Goal: Information Seeking & Learning: Learn about a topic

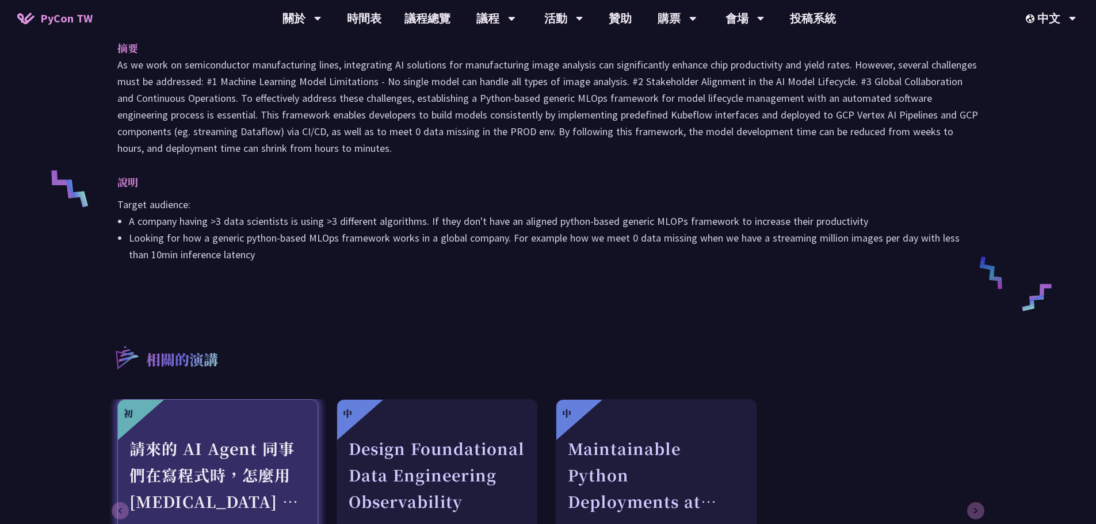
scroll to position [575, 0]
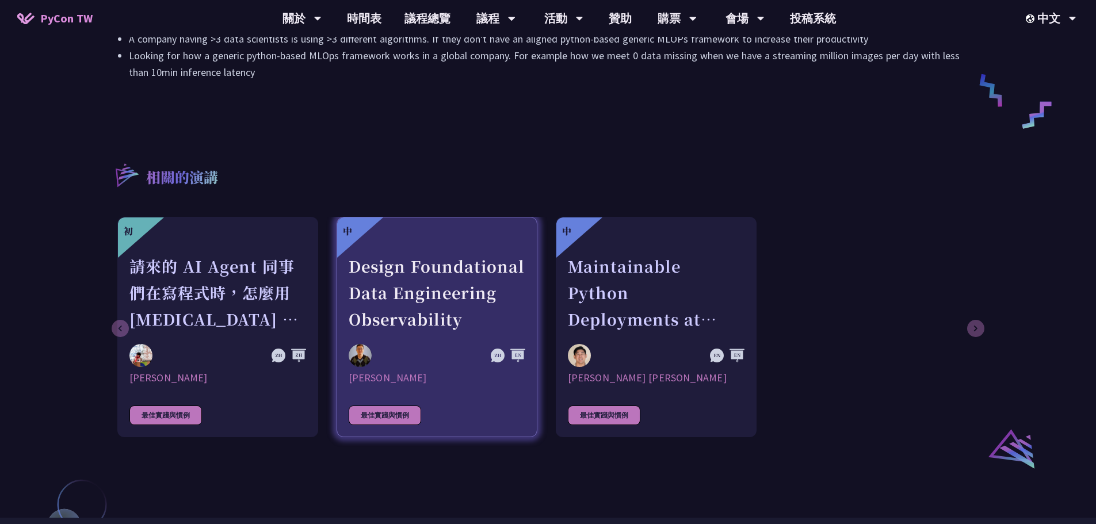
click at [446, 290] on div "Design Foundational Data Engineering Observability" at bounding box center [437, 292] width 177 height 79
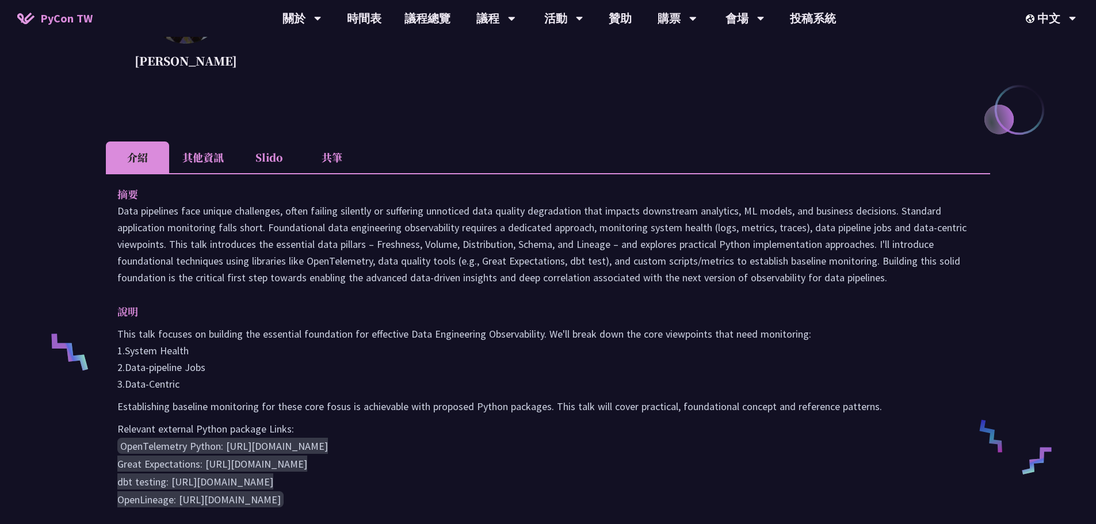
scroll to position [230, 0]
click at [277, 162] on li "Slido" at bounding box center [268, 157] width 63 height 32
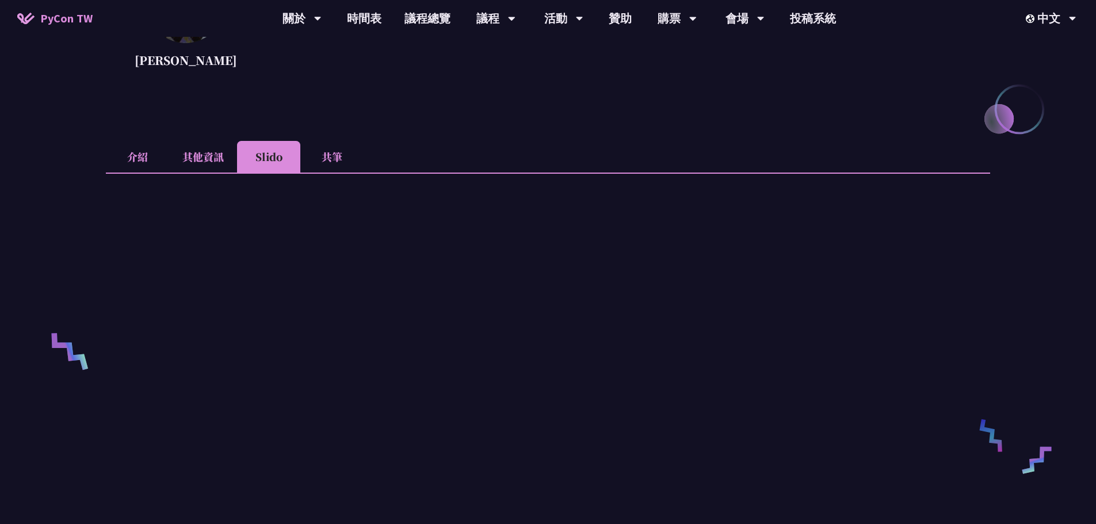
click at [319, 159] on li "共筆" at bounding box center [331, 157] width 63 height 32
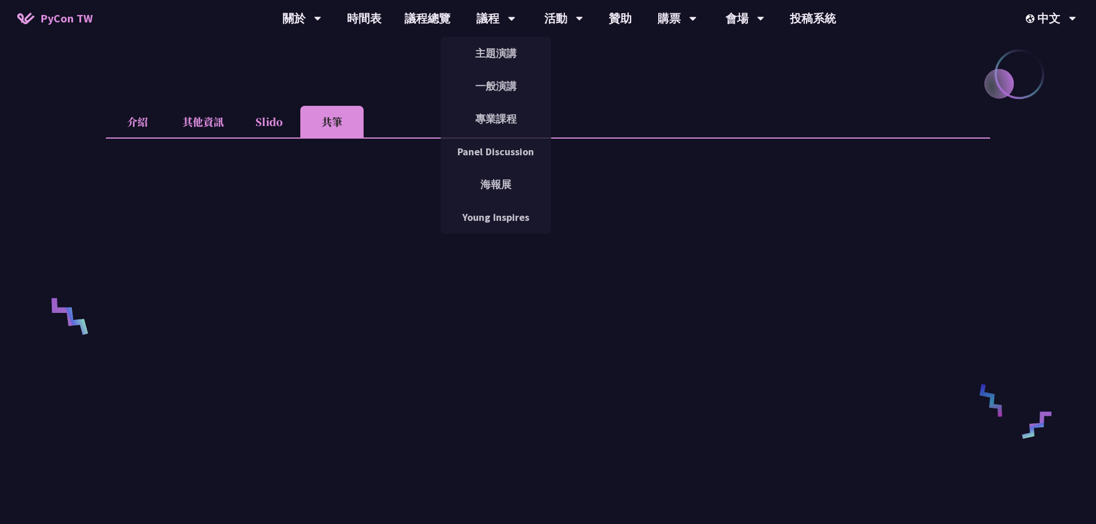
scroll to position [173, 0]
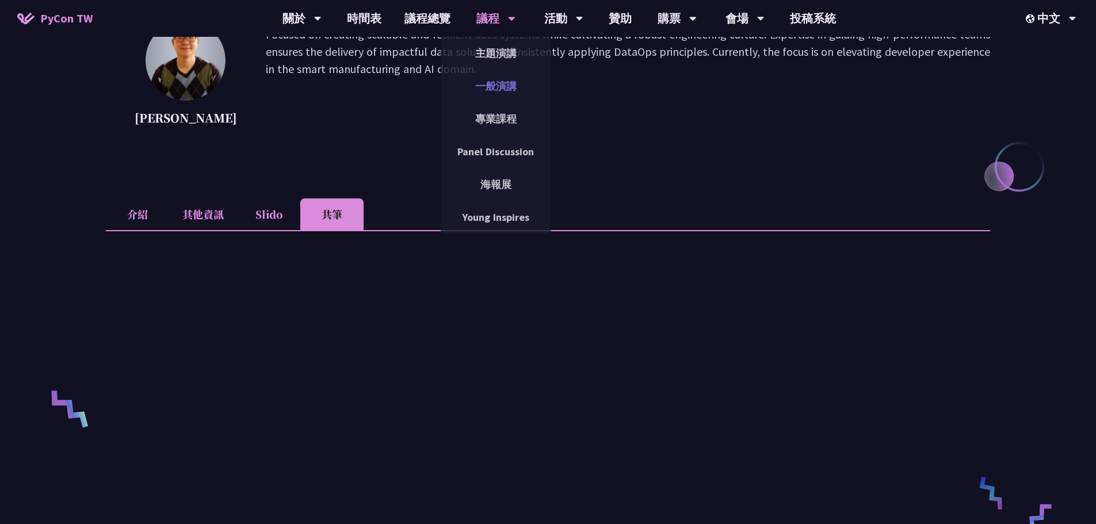
click at [508, 86] on link "一般演講" at bounding box center [496, 85] width 110 height 27
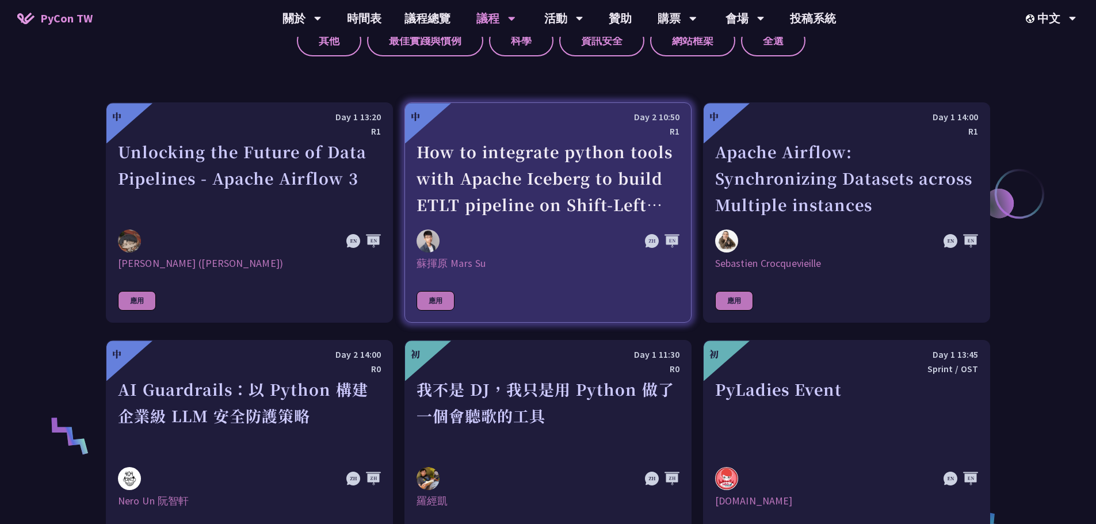
scroll to position [518, 0]
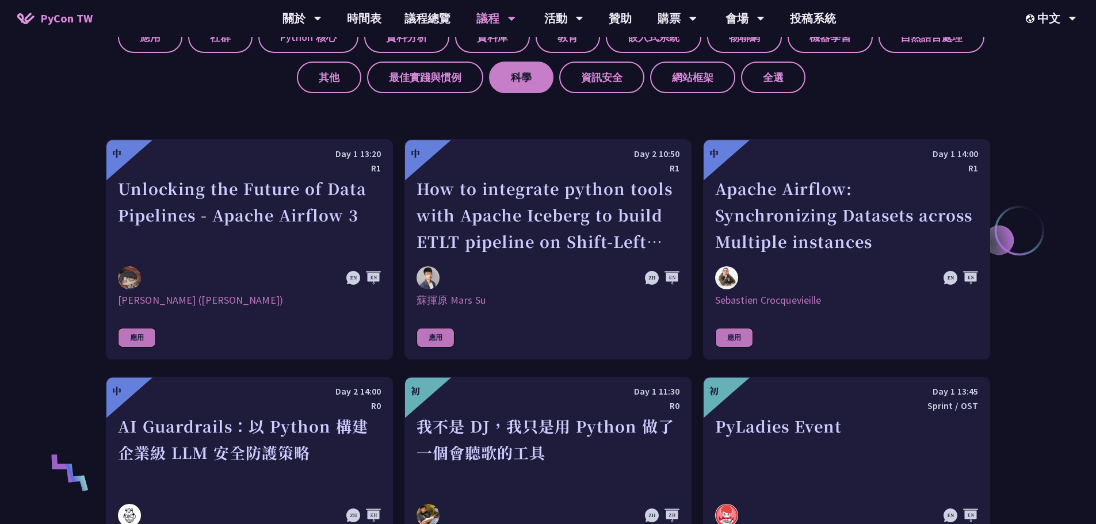
click at [531, 88] on label "科學" at bounding box center [521, 78] width 64 height 32
click at [0, 0] on input "科學" at bounding box center [0, 0] width 0 height 0
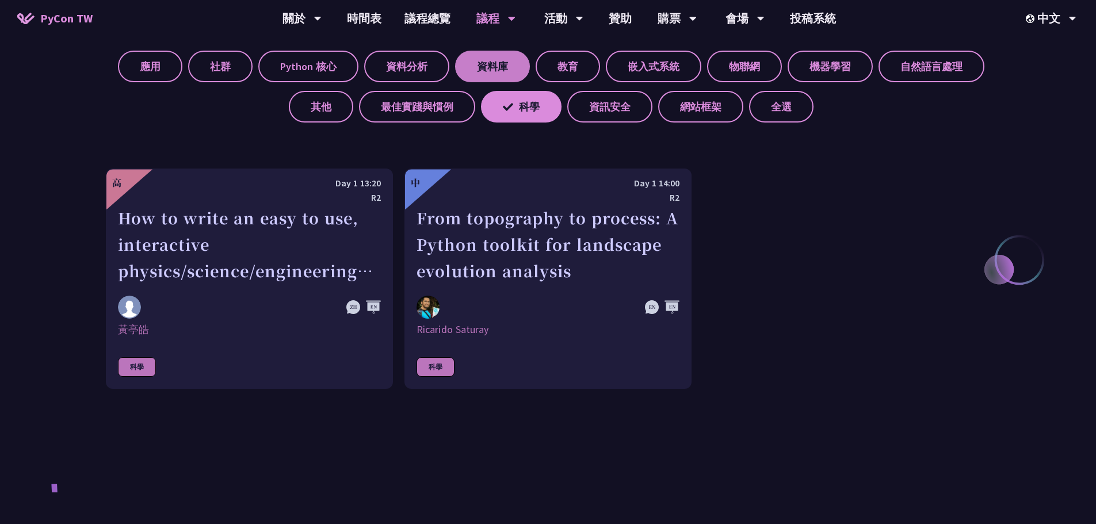
scroll to position [460, 0]
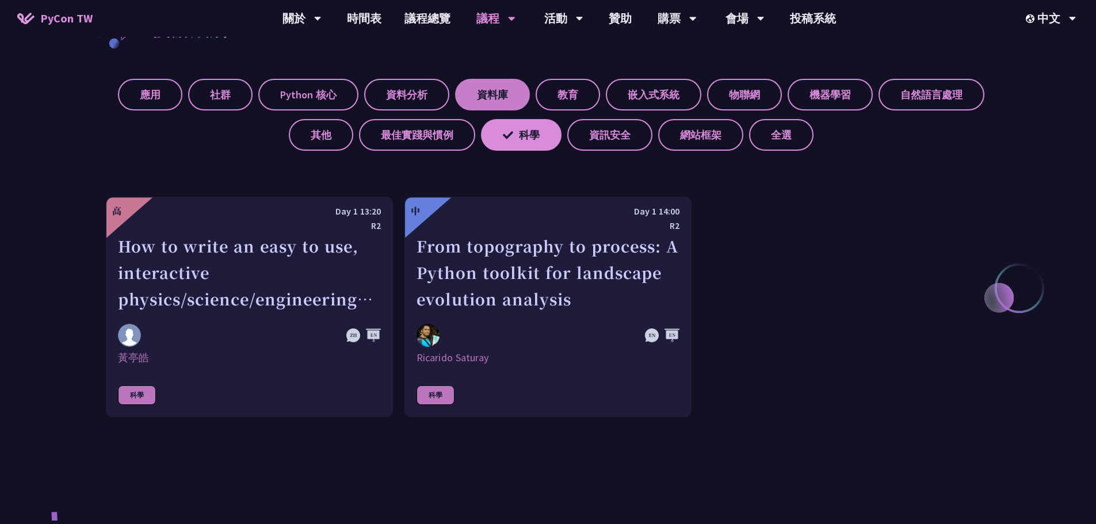
click at [474, 90] on label "資料庫" at bounding box center [492, 95] width 75 height 32
click at [0, 0] on input "資料庫" at bounding box center [0, 0] width 0 height 0
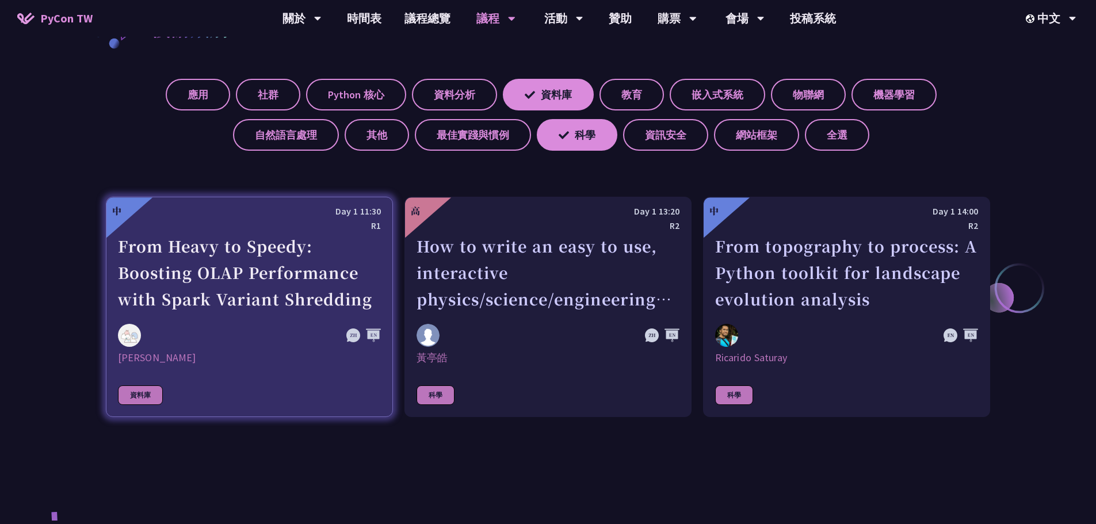
click at [248, 291] on div "From Heavy to Speedy: Boosting OLAP Performance with Spark Variant Shredding" at bounding box center [249, 272] width 263 height 79
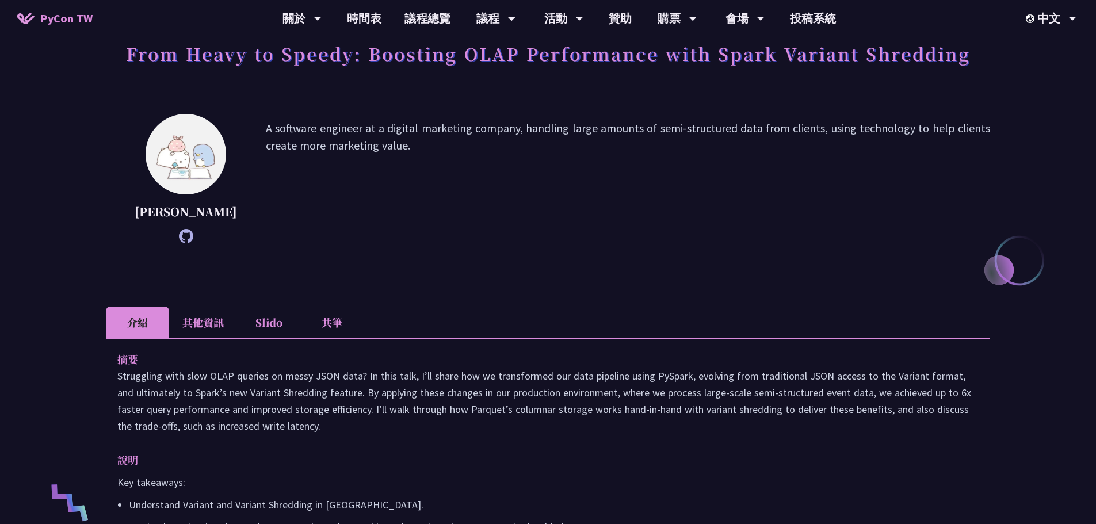
scroll to position [173, 0]
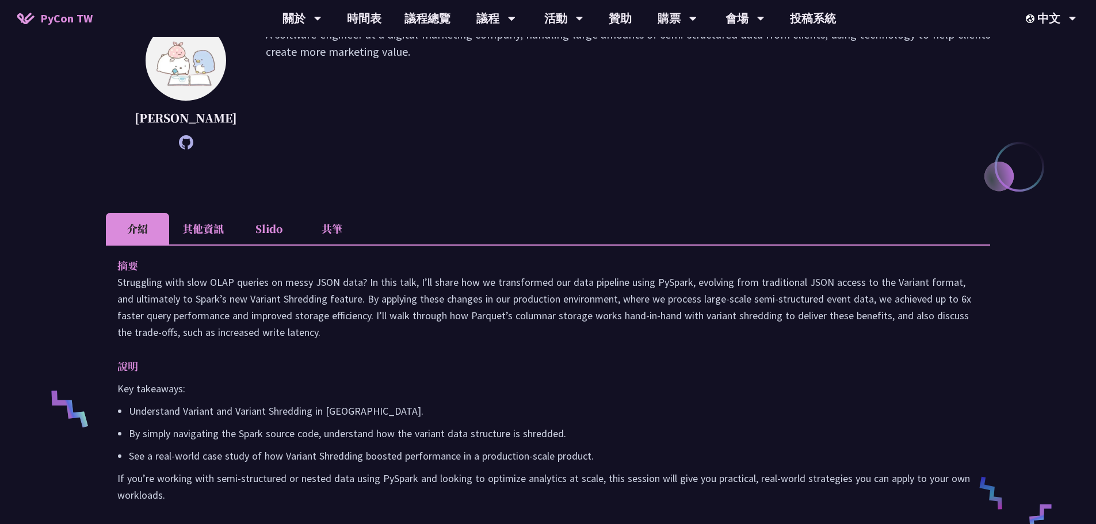
click at [194, 242] on li "其他資訊" at bounding box center [203, 229] width 68 height 32
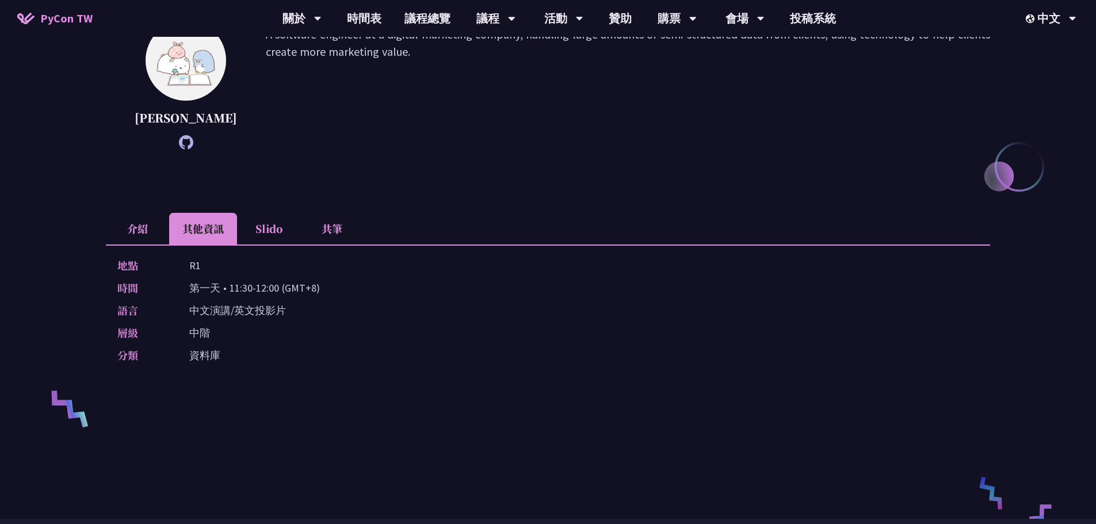
click at [281, 242] on li "Slido" at bounding box center [268, 229] width 63 height 32
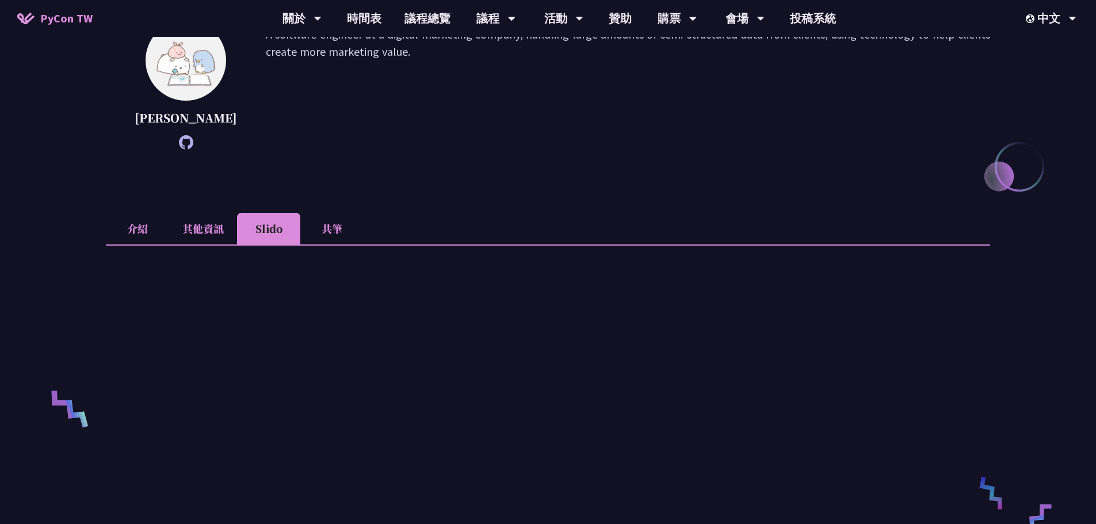
click at [216, 244] on li "其他資訊" at bounding box center [203, 229] width 68 height 32
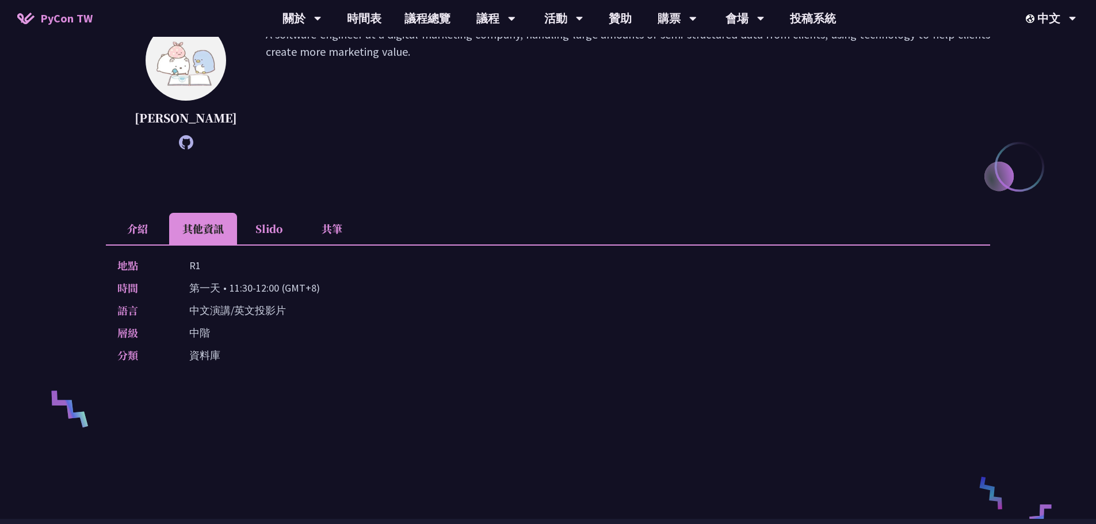
click at [297, 243] on li "Slido" at bounding box center [268, 229] width 63 height 32
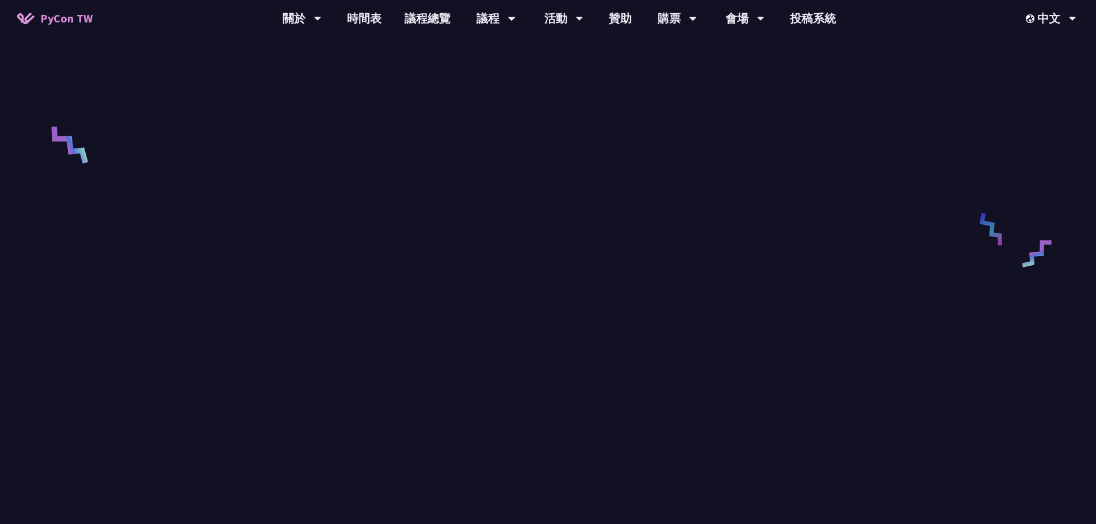
scroll to position [403, 0]
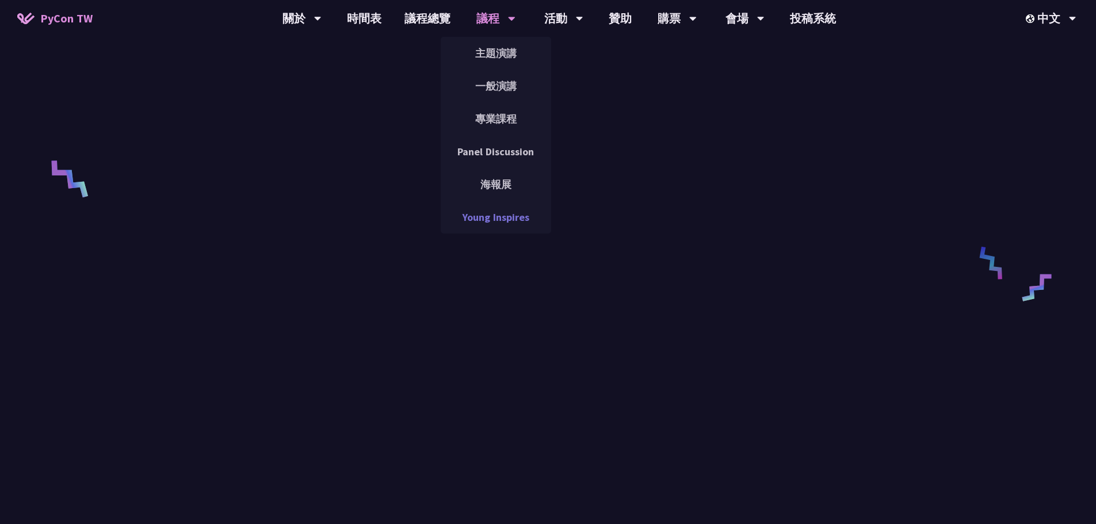
click at [500, 217] on link "Young Inspires" at bounding box center [496, 217] width 110 height 27
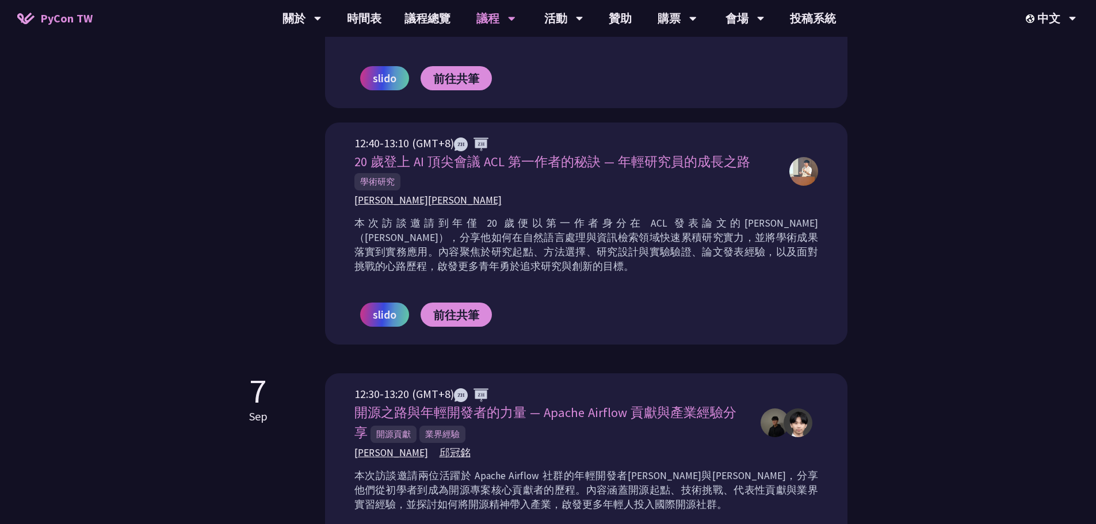
scroll to position [345, 0]
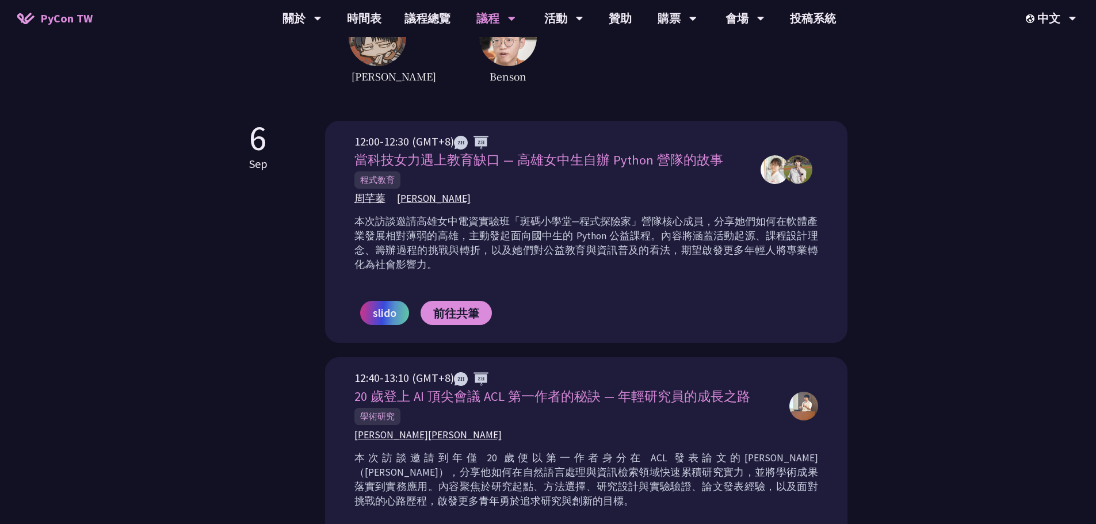
drag, startPoint x: 343, startPoint y: 197, endPoint x: 388, endPoint y: 197, distance: 44.9
click at [388, 197] on div "12:00-12:30 (GMT+8) 當科技女力遇上教育缺口 — 高雄女中生自辦 Python 營隊的故事 程式教育 [PERSON_NAME] [PERS…" at bounding box center [586, 232] width 522 height 222
click at [775, 168] on img at bounding box center [774, 169] width 29 height 29
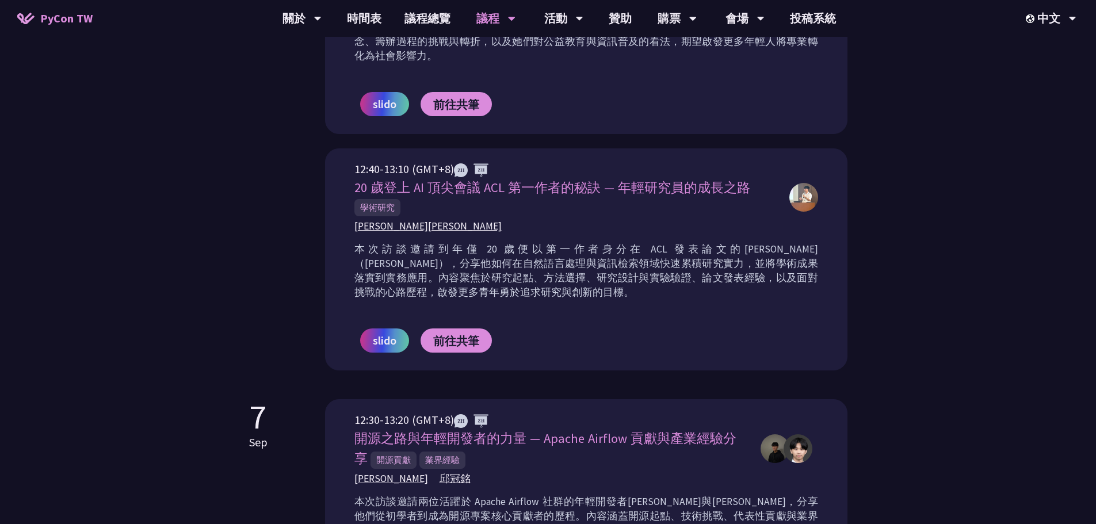
scroll to position [690, 0]
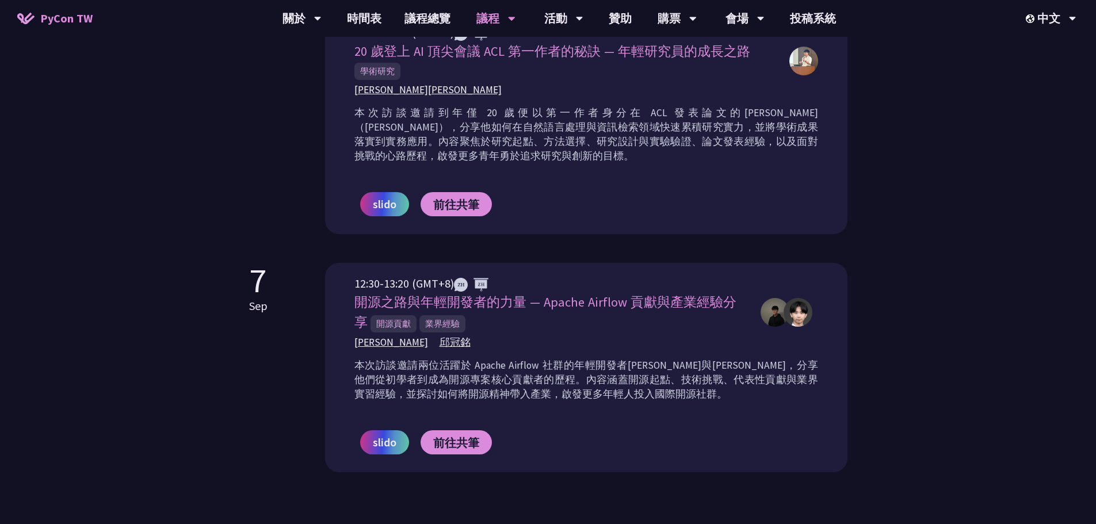
drag, startPoint x: 517, startPoint y: 357, endPoint x: 618, endPoint y: 388, distance: 105.2
click at [618, 388] on p "本次訪談邀請兩位活躍於 Apache Airflow 社群的年輕開發者[PERSON_NAME]與[PERSON_NAME]，分享他們從初學者到成為開源專案核…" at bounding box center [586, 379] width 464 height 43
drag, startPoint x: 620, startPoint y: 399, endPoint x: 580, endPoint y: 354, distance: 59.9
click at [580, 355] on div "本次訪談邀請兩位活躍於 Apache Airflow 社群的年輕開發者[PERSON_NAME]與[PERSON_NAME]，分享他們從初學者到成為開源專案核…" at bounding box center [586, 384] width 464 height 58
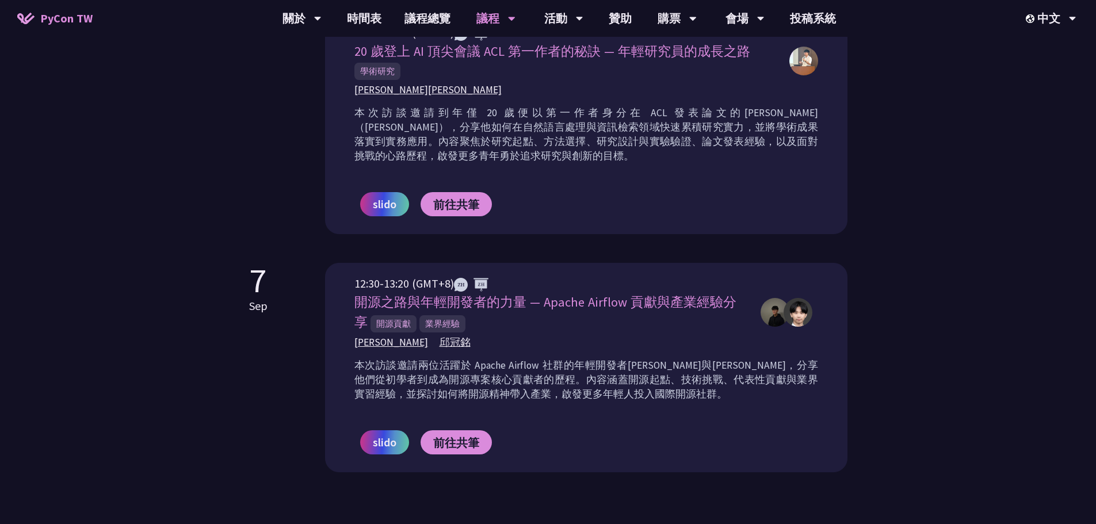
click at [580, 355] on div "本次訪談邀請兩位活躍於 Apache Airflow 社群的年輕開發者[PERSON_NAME]與[PERSON_NAME]，分享他們從初學者到成為開源專案核…" at bounding box center [586, 384] width 464 height 58
click at [780, 319] on img at bounding box center [774, 312] width 29 height 29
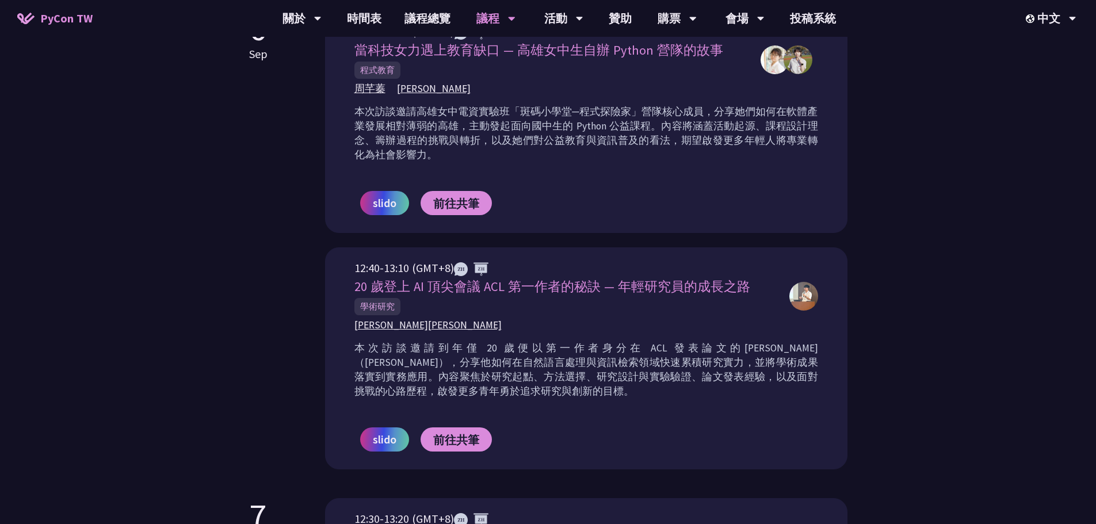
scroll to position [345, 0]
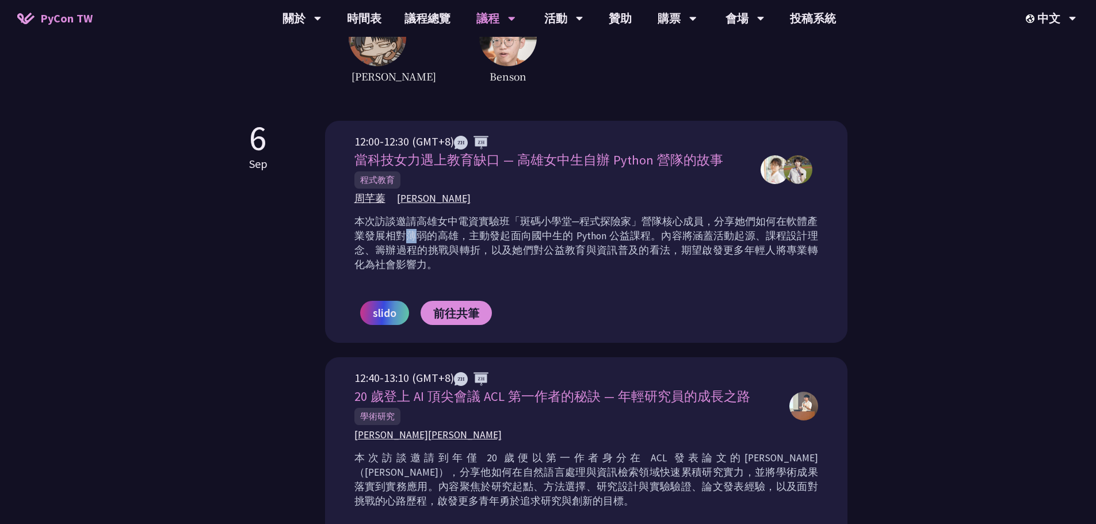
click at [491, 210] on div "12:00-12:30 (GMT+8) 當科技女力遇上教育缺口 — 高雄女中生自辦 Python 營隊的故事 程式教育 [PERSON_NAME] [PERS…" at bounding box center [586, 237] width 464 height 209
click at [493, 220] on p "本次訪談邀請高雄女中電資實驗班「斑碼小學堂─程式探險家」營隊核心成員，分享她們如何在軟體產業發展相對薄弱的高雄，主動發起面向國中生的 Python 公益課程。…" at bounding box center [586, 244] width 464 height 58
drag, startPoint x: 549, startPoint y: 220, endPoint x: 574, endPoint y: 285, distance: 70.3
click at [574, 285] on div "12:00-12:30 (GMT+8) 當科技女力遇上教育缺口 — 高雄女中生自辦 Python 營隊的故事 程式教育 [PERSON_NAME] [PERS…" at bounding box center [586, 237] width 464 height 209
click at [574, 285] on div "slido 前往[GEOGRAPHIC_DATA]" at bounding box center [586, 313] width 464 height 59
